Goal: Find specific page/section: Find specific page/section

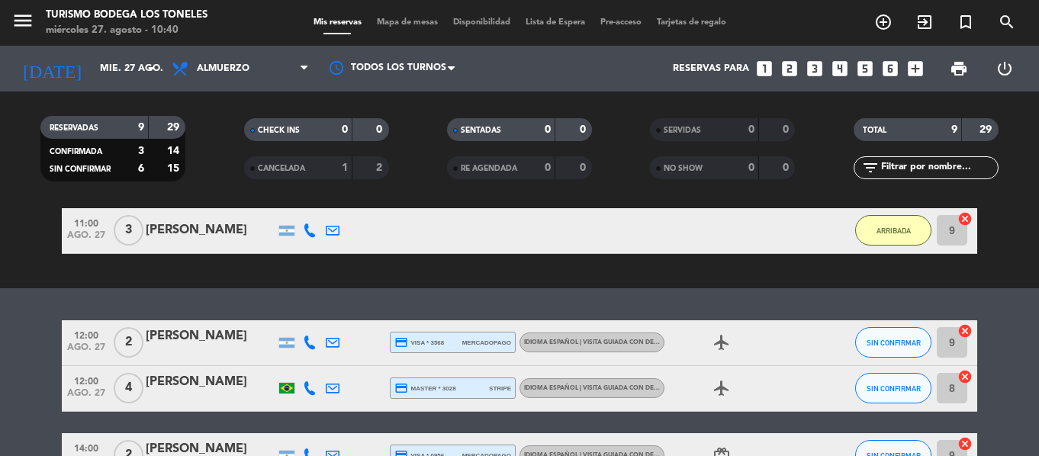
scroll to position [153, 0]
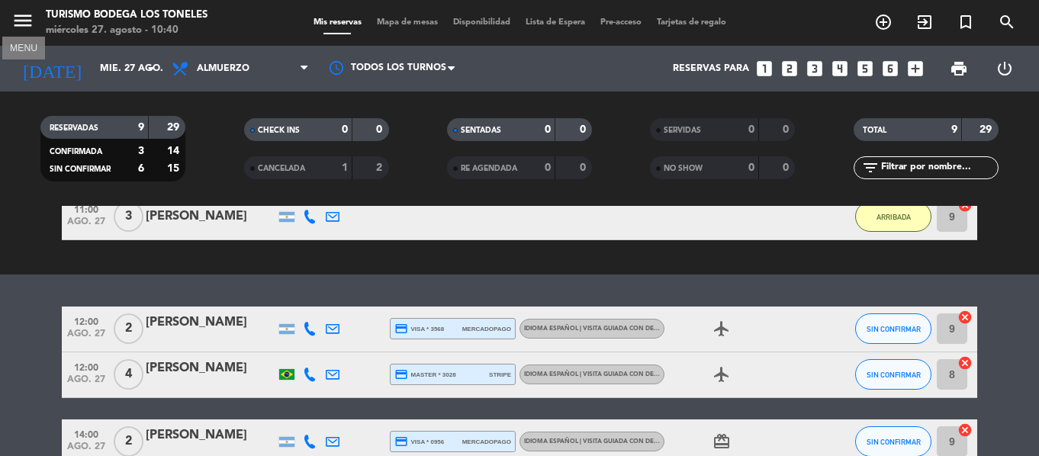
click at [24, 21] on icon "menu" at bounding box center [22, 20] width 23 height 23
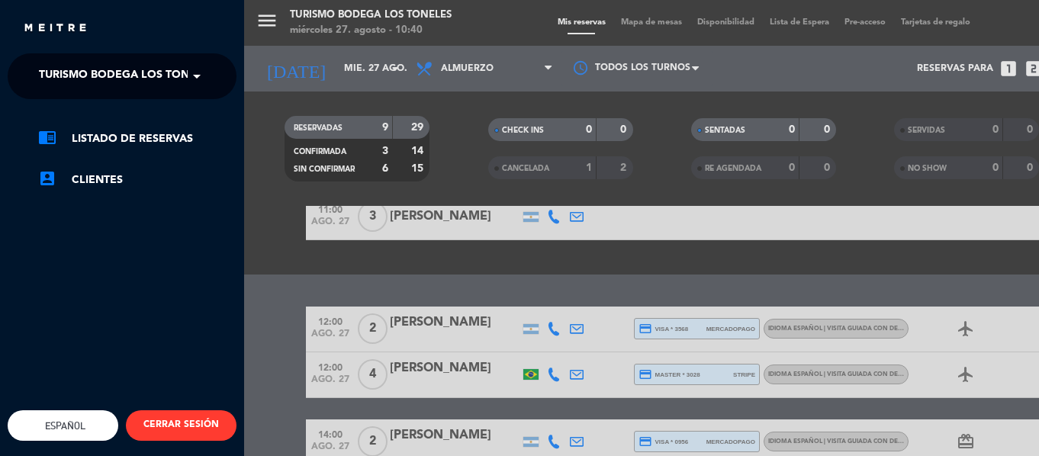
click at [192, 72] on span at bounding box center [201, 76] width 26 height 32
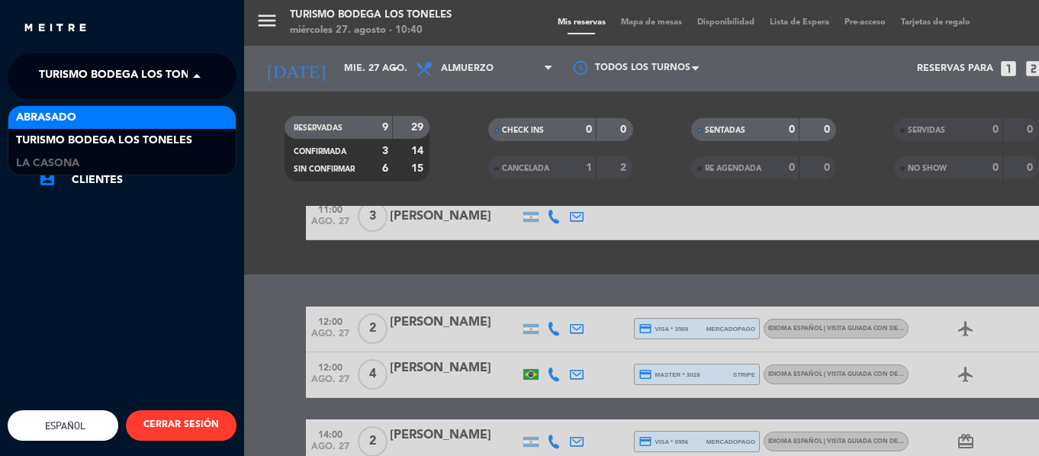
click at [178, 115] on div "Abrasado" at bounding box center [121, 117] width 227 height 23
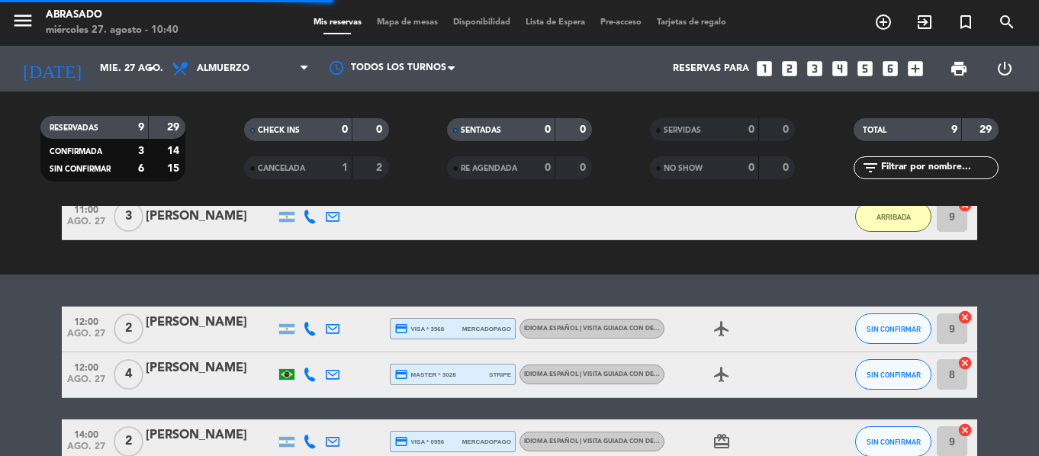
scroll to position [0, 0]
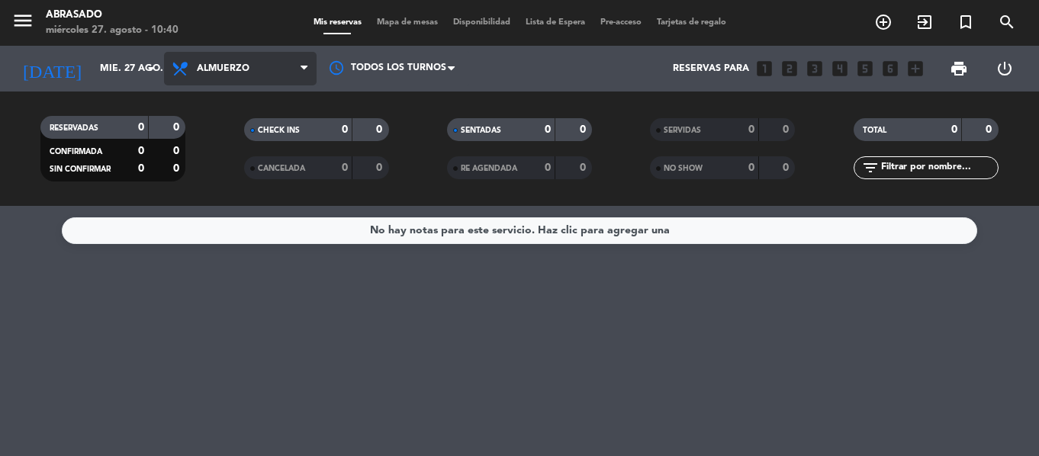
click at [298, 72] on span "Almuerzo" at bounding box center [240, 69] width 153 height 34
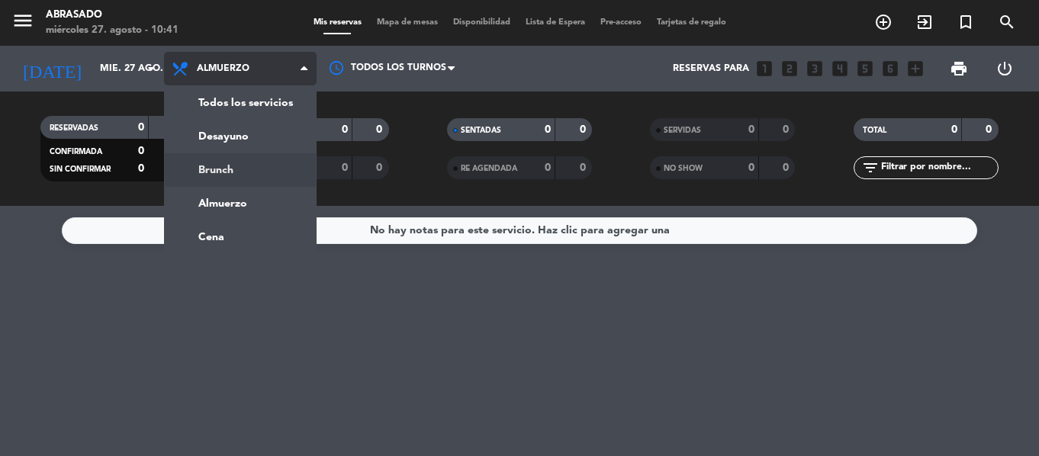
click at [224, 159] on div "menu Abrasado [DATE] 27. agosto - 10:41 Mis reservas Mapa de mesas Disponibilid…" at bounding box center [519, 103] width 1039 height 206
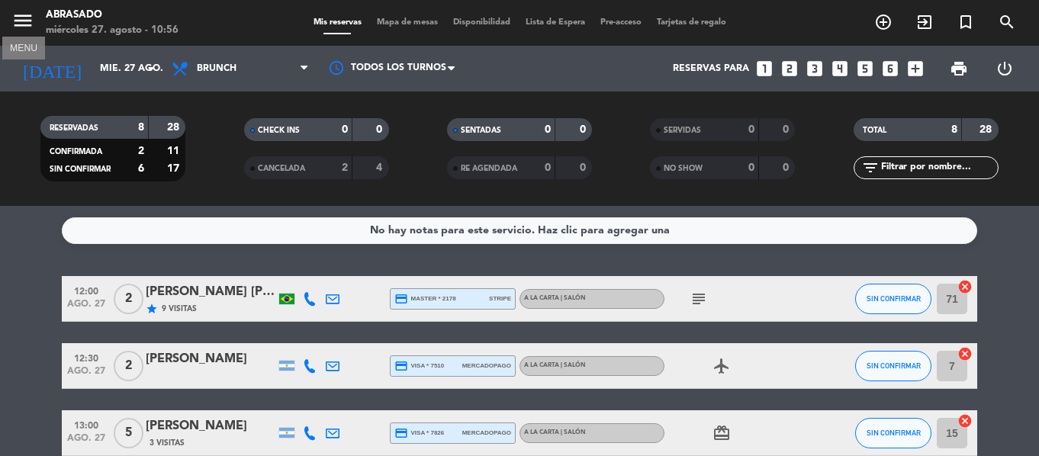
click at [18, 13] on icon "menu" at bounding box center [22, 20] width 23 height 23
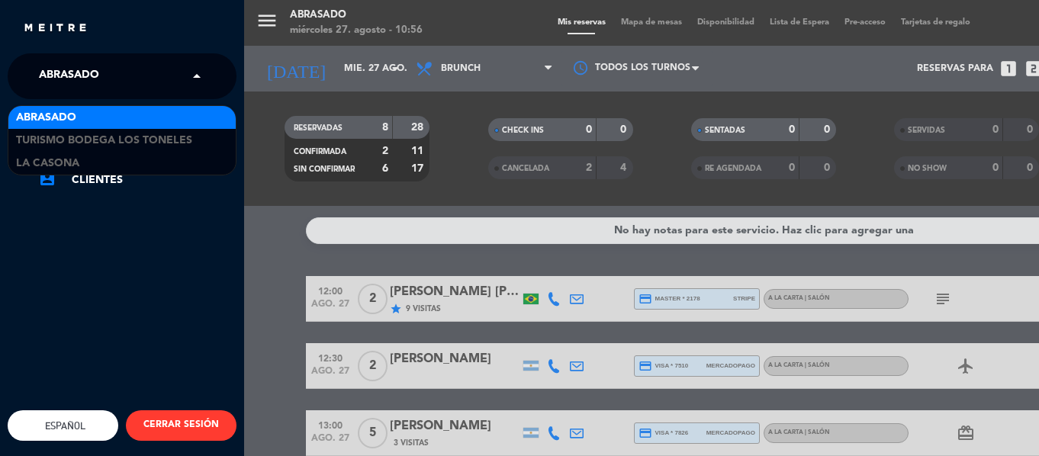
click at [201, 74] on span at bounding box center [201, 76] width 26 height 32
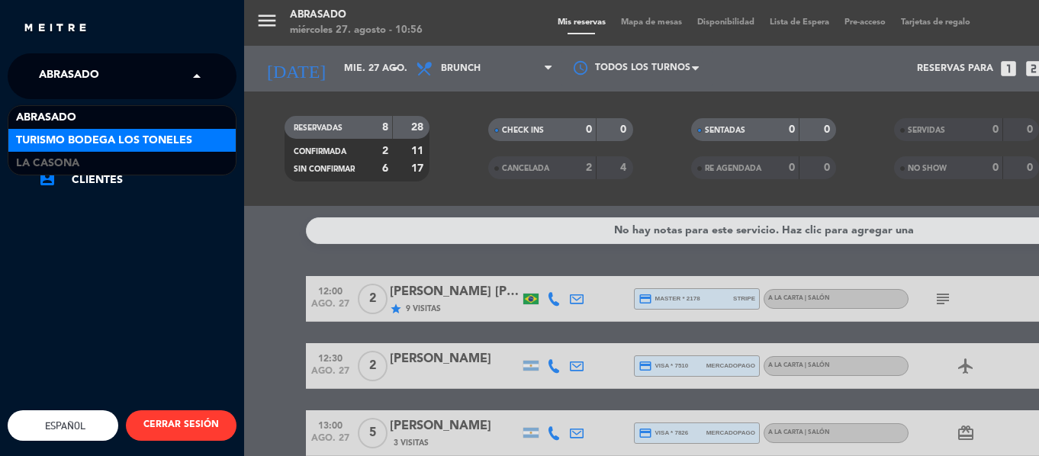
click at [193, 143] on div "Turismo Bodega Los Toneles" at bounding box center [121, 140] width 227 height 23
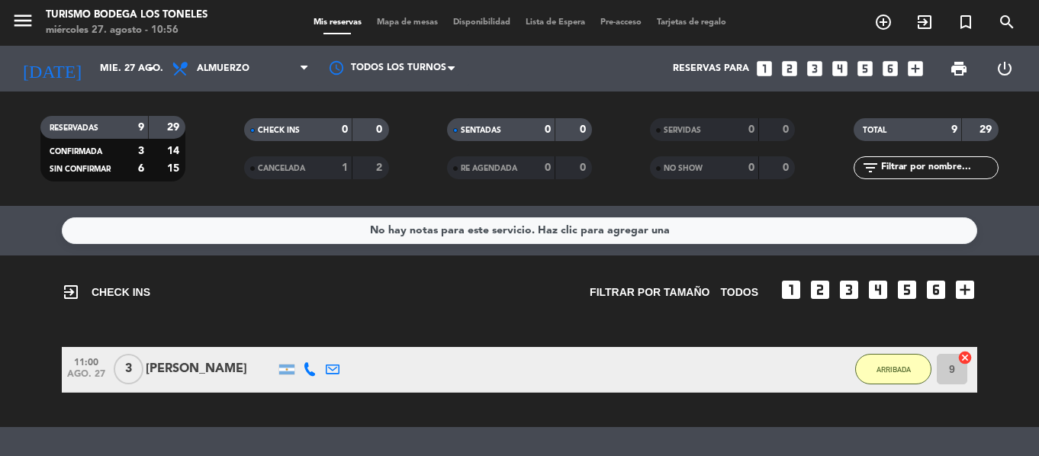
click at [37, 20] on span "menu" at bounding box center [28, 23] width 34 height 36
click at [21, 27] on icon "menu" at bounding box center [22, 20] width 23 height 23
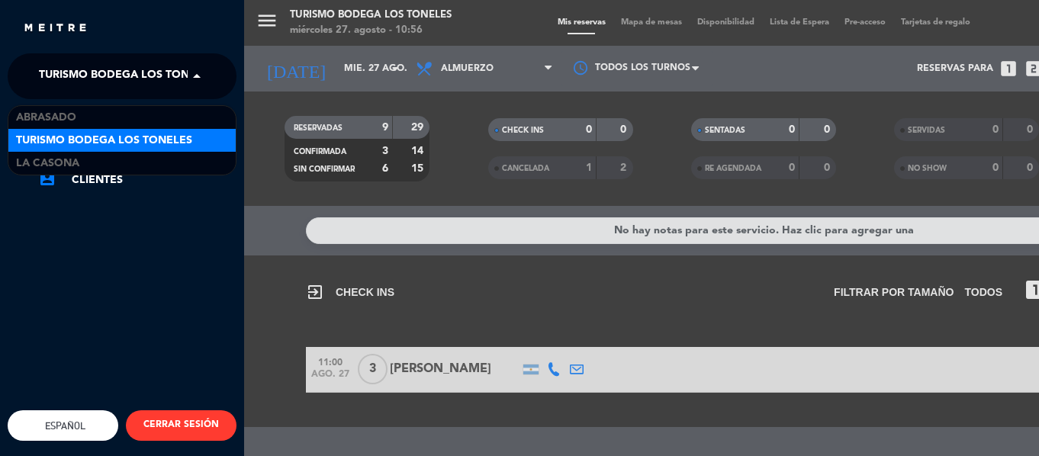
click at [205, 82] on span at bounding box center [201, 76] width 26 height 32
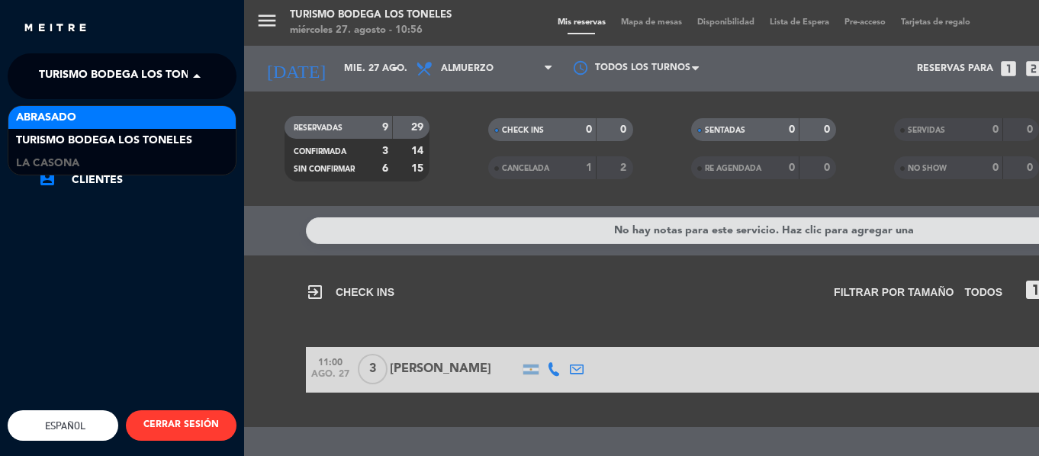
click at [186, 116] on div "Abrasado" at bounding box center [121, 117] width 227 height 23
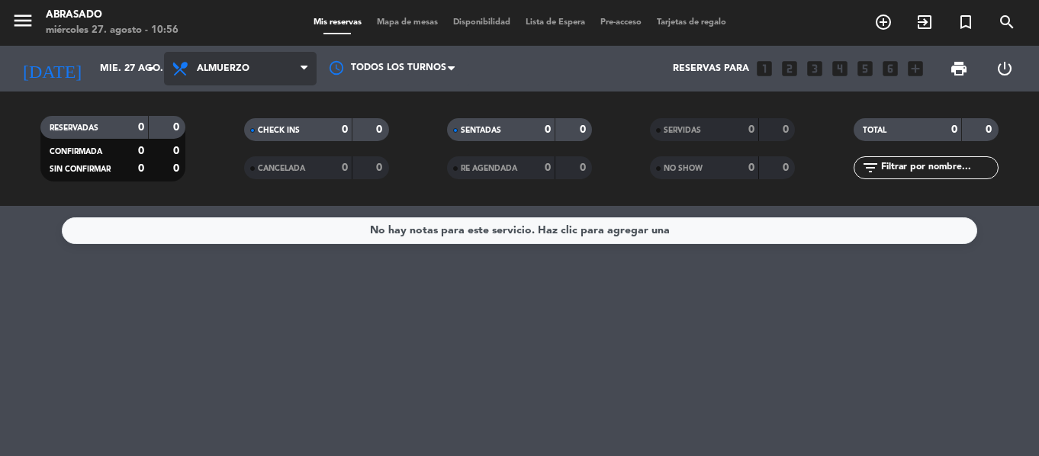
click at [283, 75] on span "Almuerzo" at bounding box center [240, 69] width 153 height 34
click at [204, 156] on div "menu Abrasado [DATE] 27. agosto - 10:56 Mis reservas Mapa de mesas Disponibilid…" at bounding box center [519, 103] width 1039 height 206
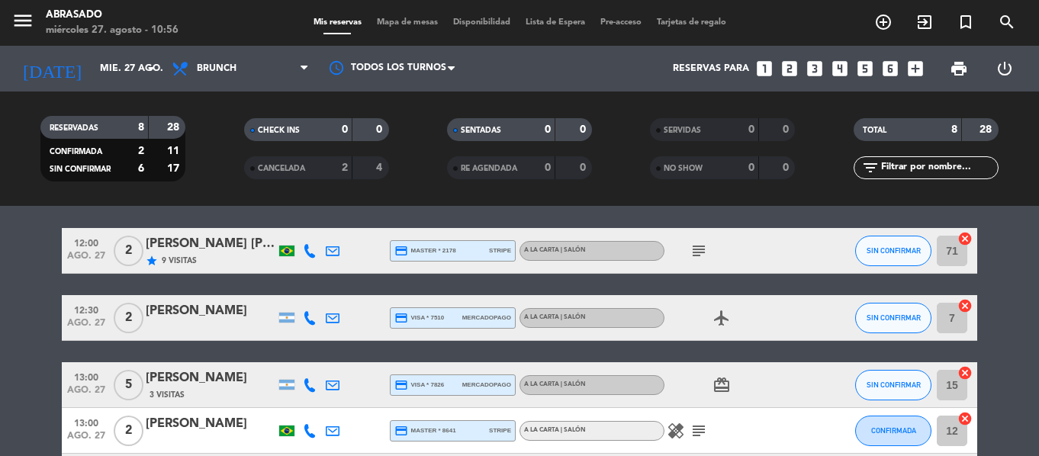
scroll to position [21, 0]
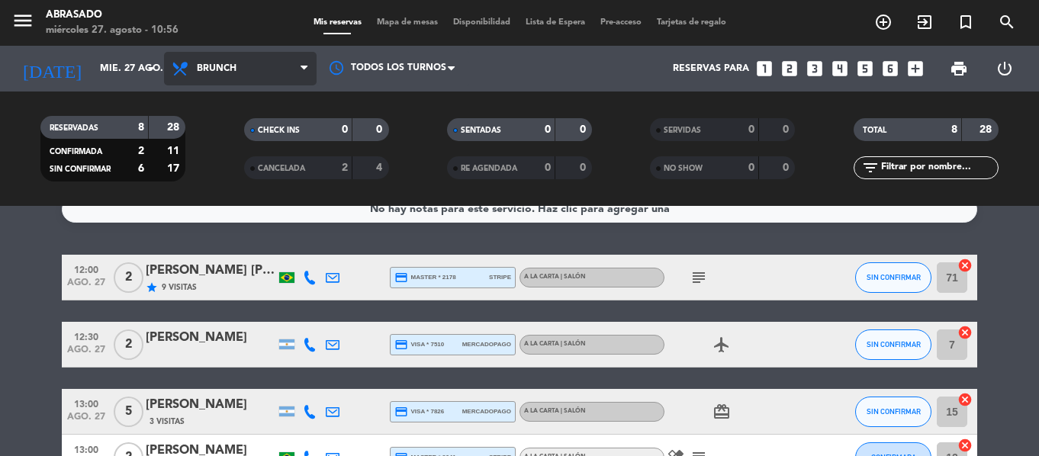
click at [243, 61] on span "Brunch" at bounding box center [240, 69] width 153 height 34
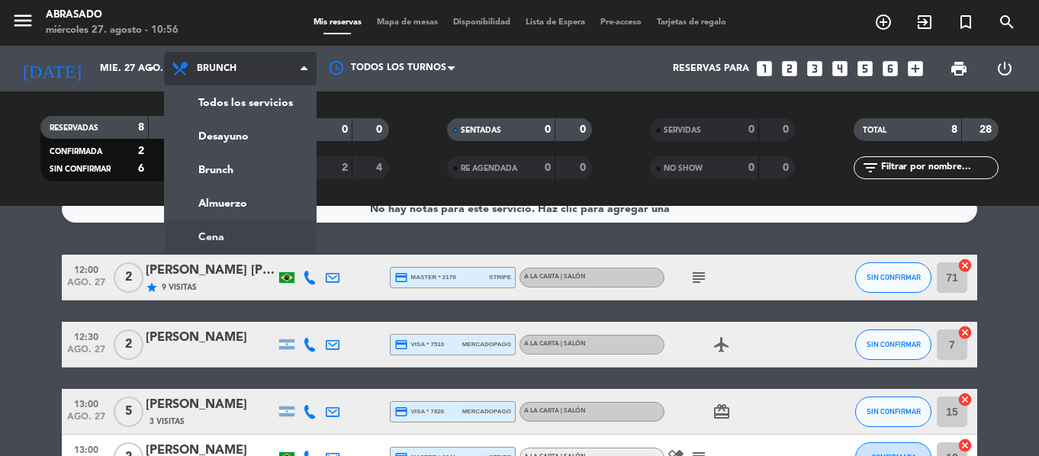
click at [172, 228] on ng-component "menu Abrasado [DATE] 27. agosto - 10:56 Mis reservas Mapa de mesas Disponibilid…" at bounding box center [519, 228] width 1039 height 456
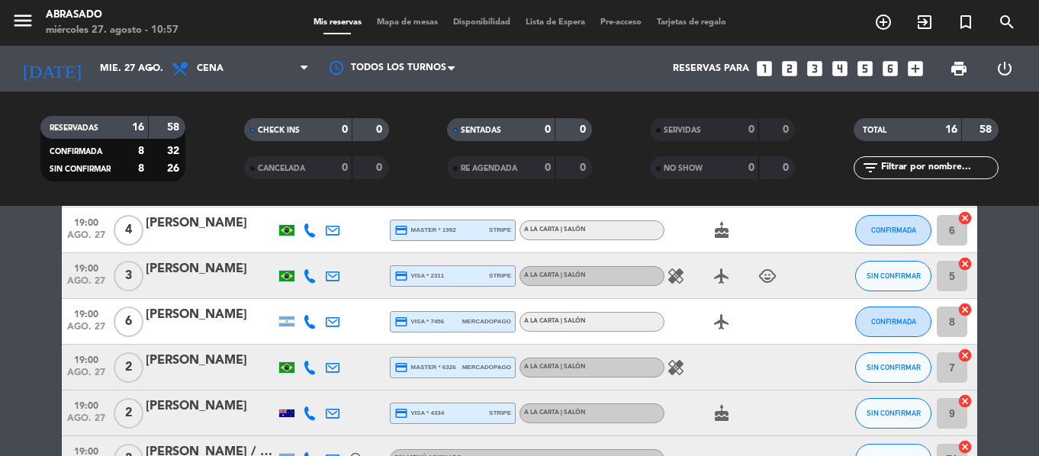
scroll to position [0, 0]
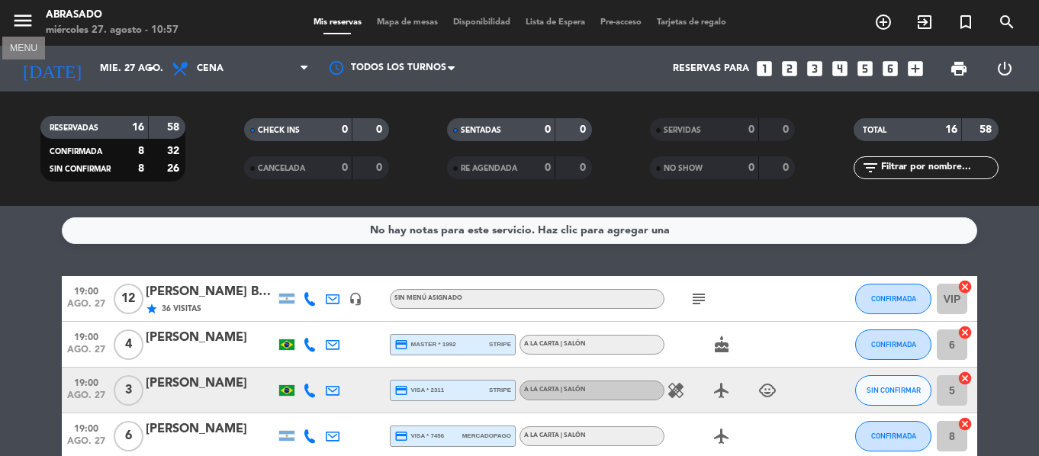
click at [18, 18] on icon "menu" at bounding box center [22, 20] width 23 height 23
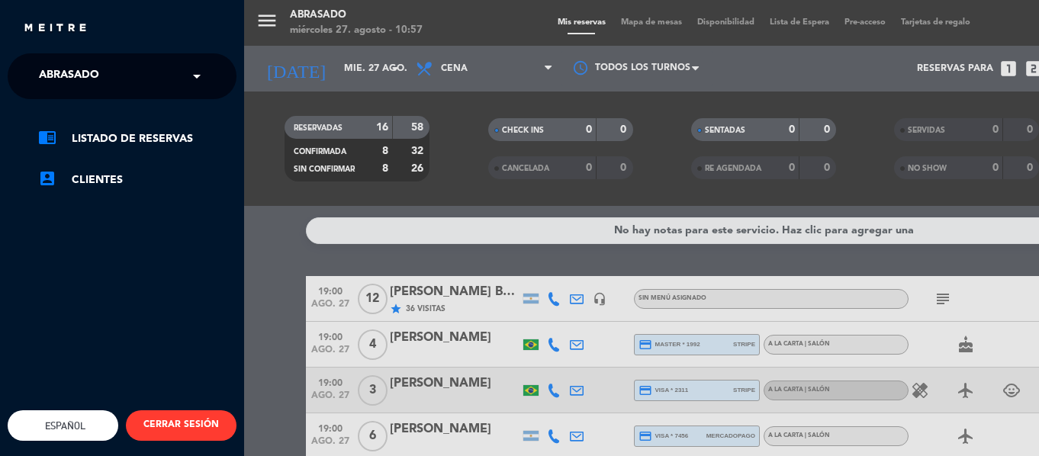
click at [188, 75] on span at bounding box center [201, 76] width 26 height 32
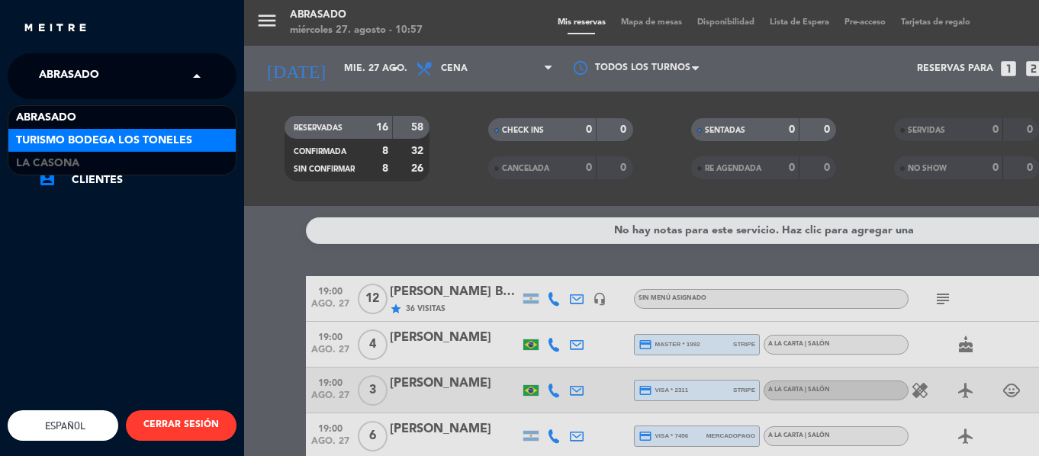
click at [169, 136] on span "Turismo Bodega Los Toneles" at bounding box center [104, 141] width 176 height 18
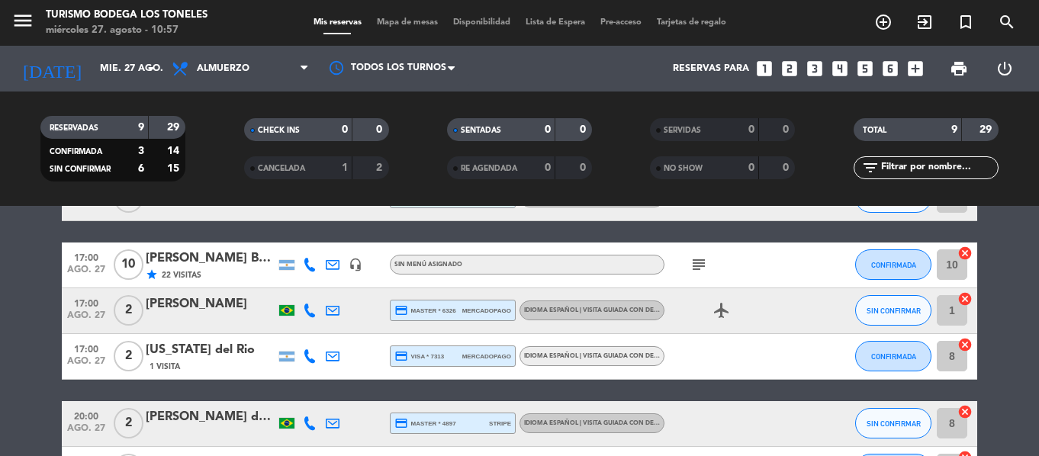
scroll to position [357, 0]
